Goal: Task Accomplishment & Management: Complete application form

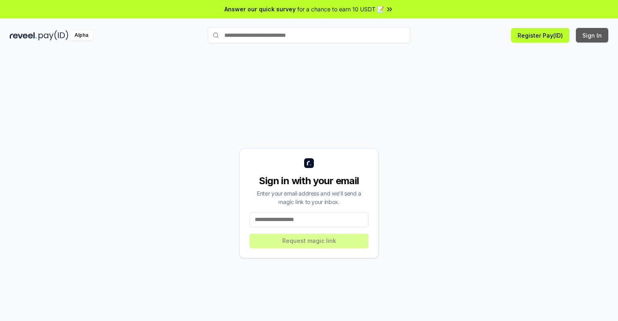
click at [592, 35] on button "Sign In" at bounding box center [592, 35] width 32 height 15
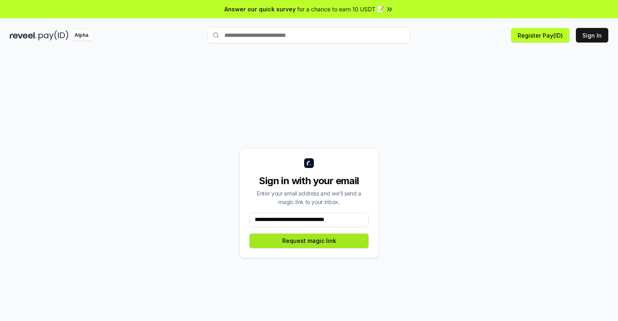
type input "**********"
click at [309, 240] on button "Request magic link" at bounding box center [308, 241] width 119 height 15
